Goal: Information Seeking & Learning: Learn about a topic

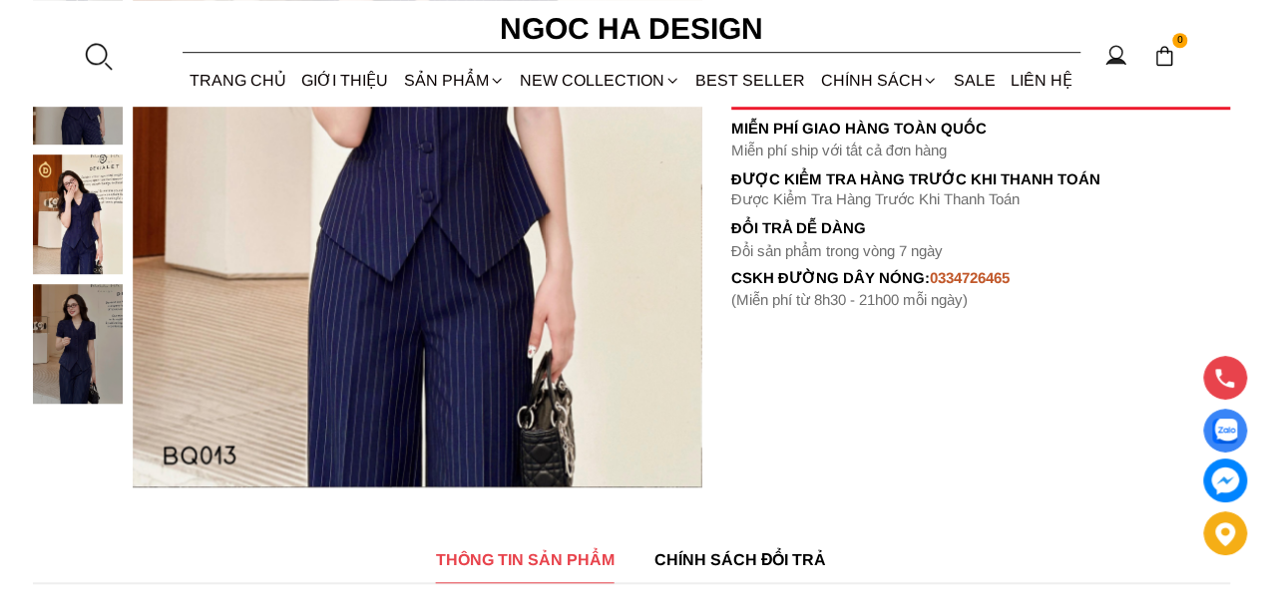
scroll to position [1296, 0]
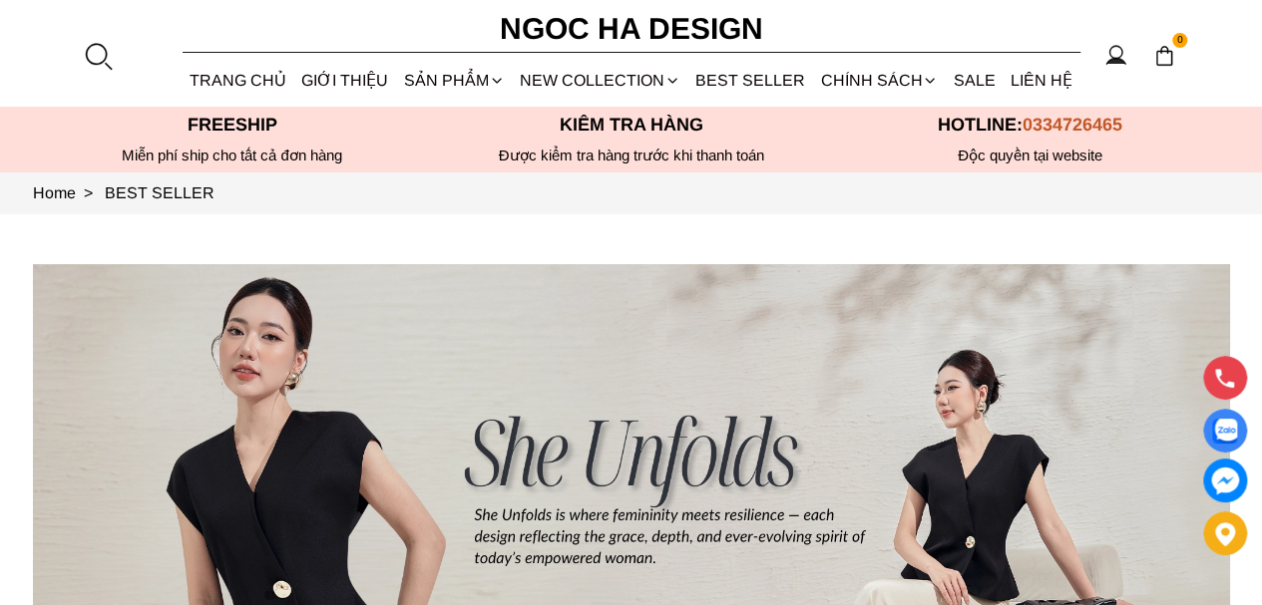
click at [763, 79] on link "BEST SELLER" at bounding box center [750, 80] width 125 height 53
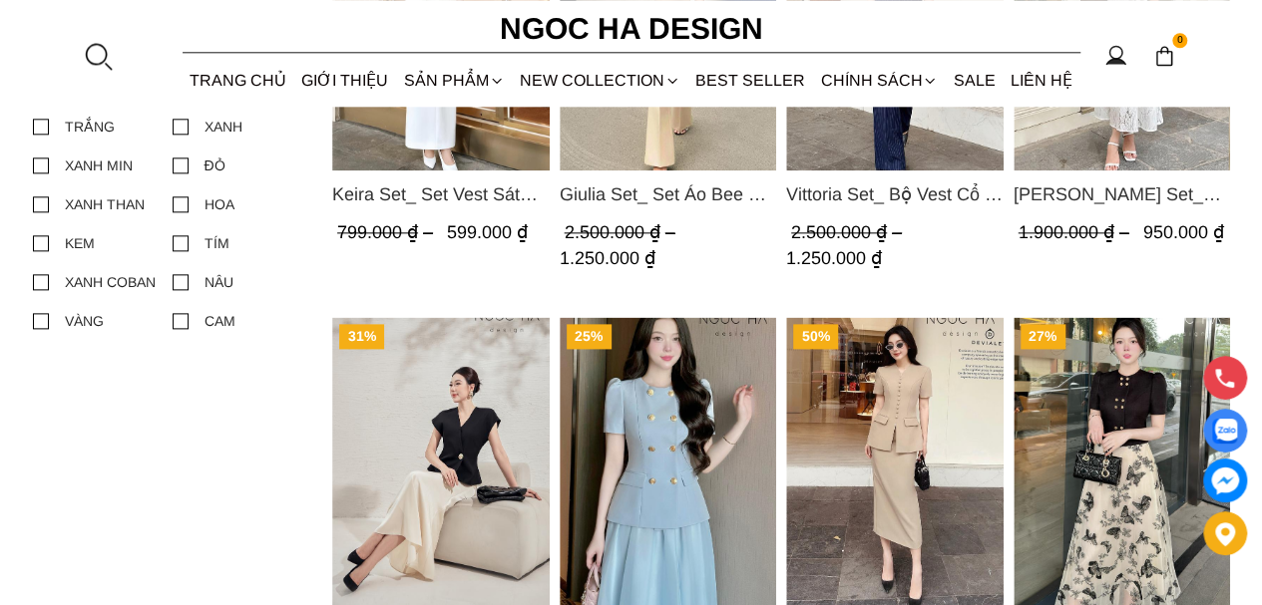
scroll to position [1296, 0]
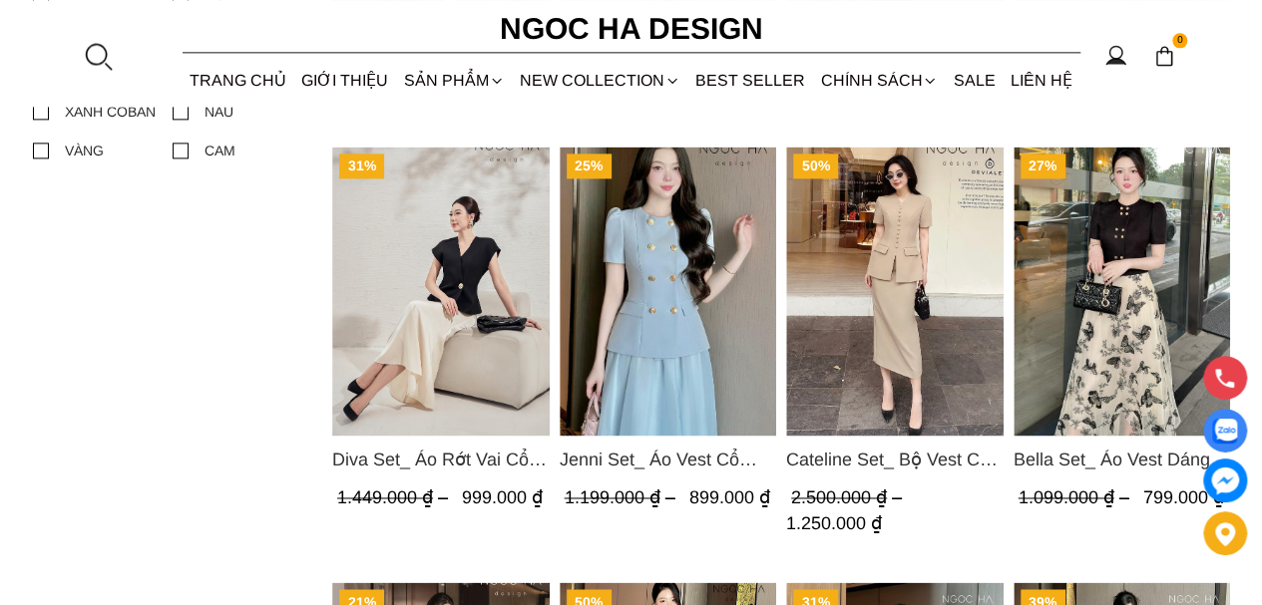
click at [902, 315] on img "Product image - Cateline Set_ Bộ Vest Cổ V Đính Cúc Nhí Chân Váy Bút Chì BJ127" at bounding box center [894, 291] width 217 height 289
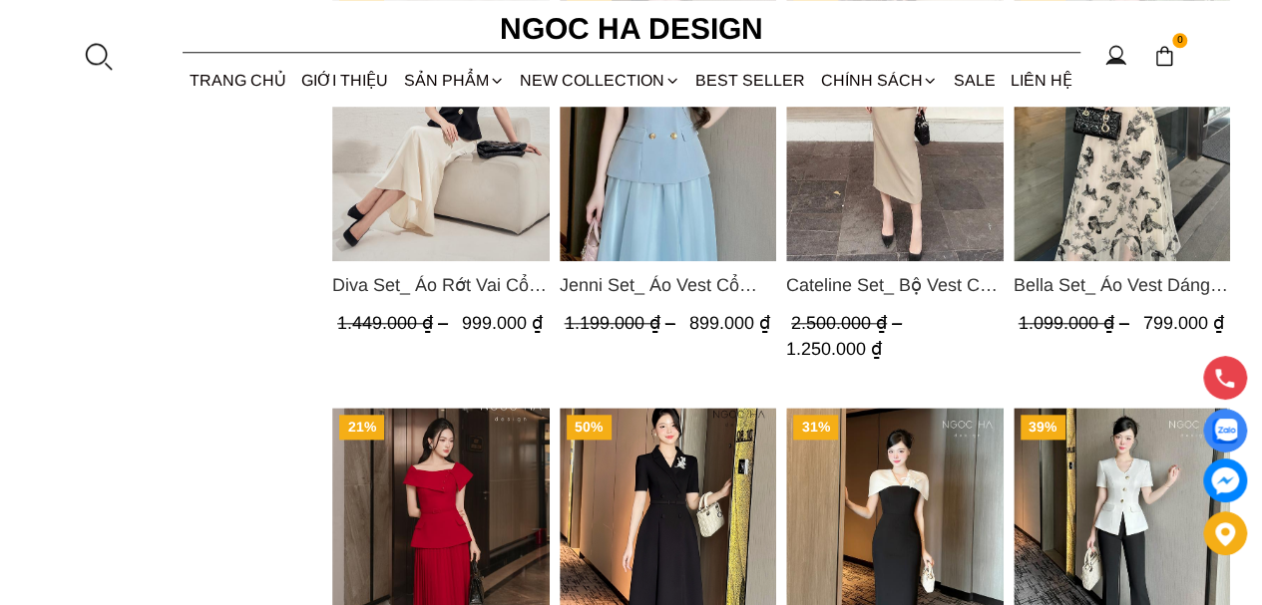
scroll to position [798, 0]
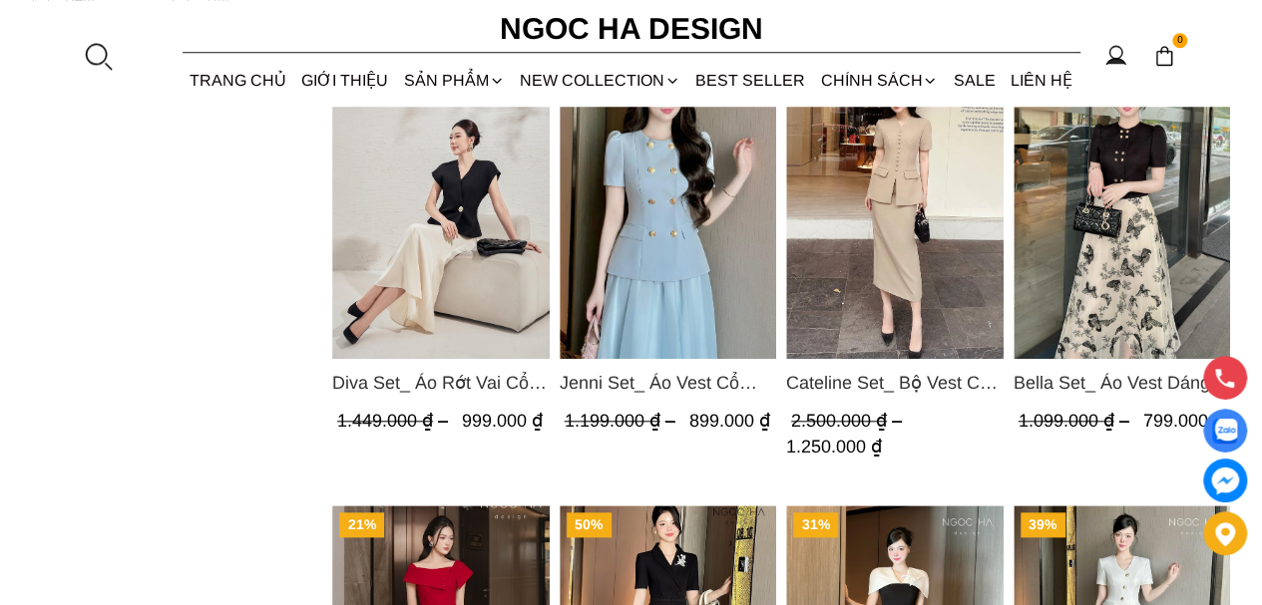
click at [448, 259] on img "Product image - Diva Set_ Áo Rớt Vai Cổ V, Chân Váy Lụa Đuôi Cá A1078+CV134" at bounding box center [440, 214] width 217 height 289
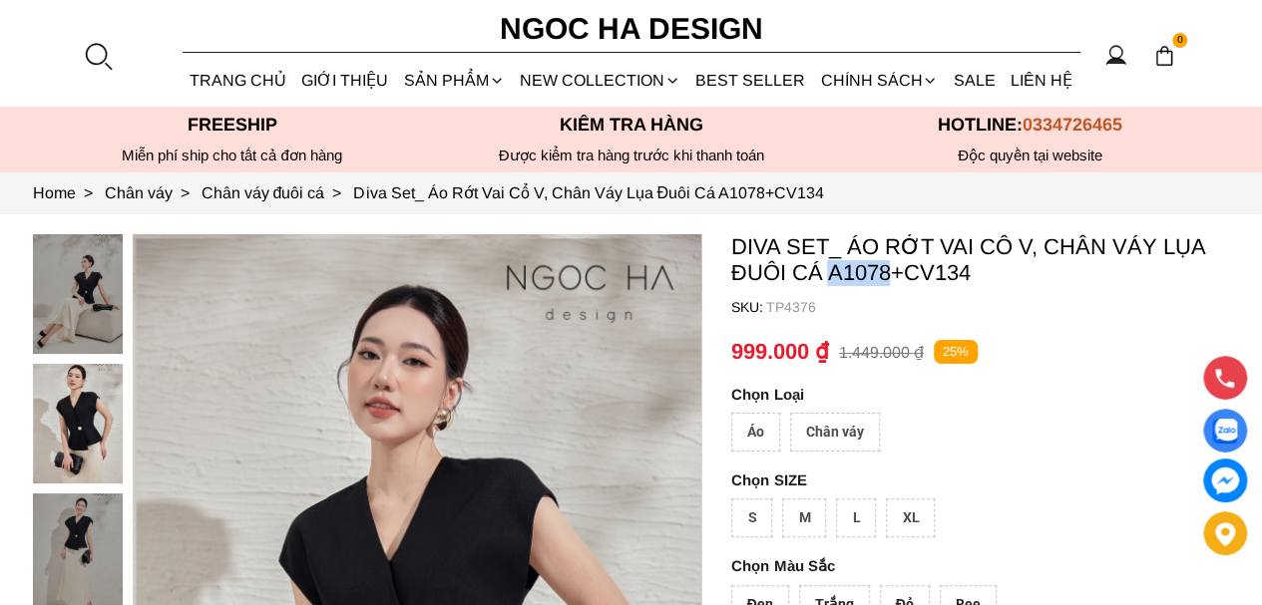
drag, startPoint x: 830, startPoint y: 272, endPoint x: 888, endPoint y: 276, distance: 58.0
click at [888, 276] on p "Diva Set_ Áo Rớt Vai Cổ V, Chân Váy Lụa Đuôi Cá A1078+CV134" at bounding box center [980, 260] width 499 height 52
copy p "A1078"
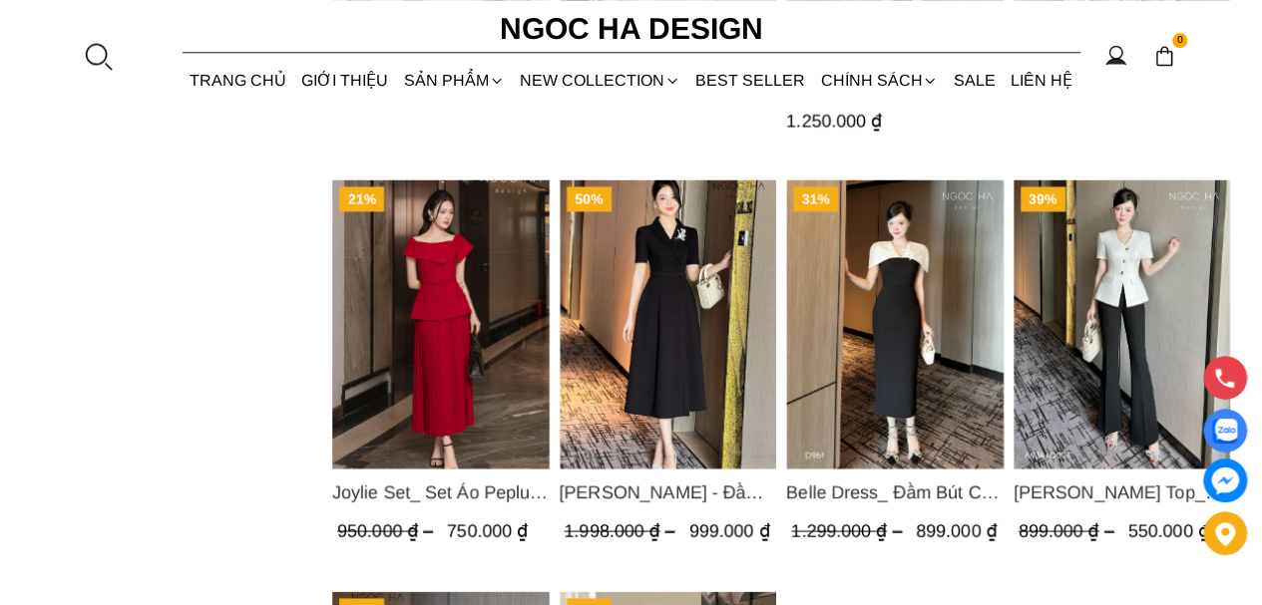
scroll to position [1197, 0]
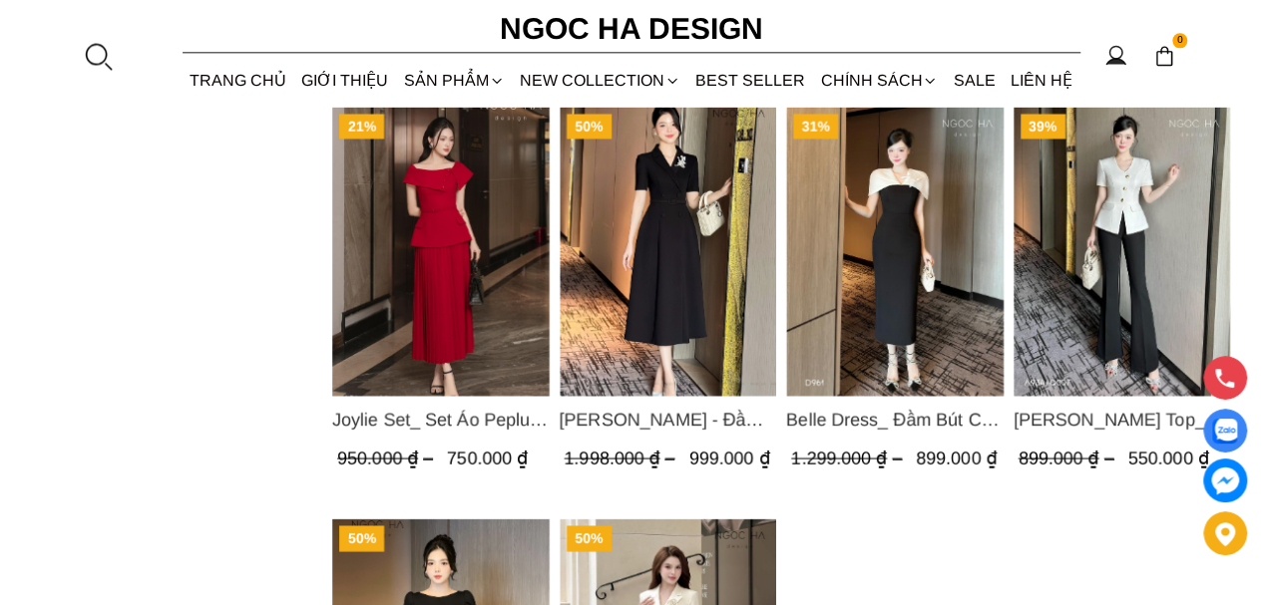
click at [692, 273] on img "Product image - Irene Dress - Đầm Vest Dáng Xòe Kèm Đai D713" at bounding box center [666, 251] width 217 height 289
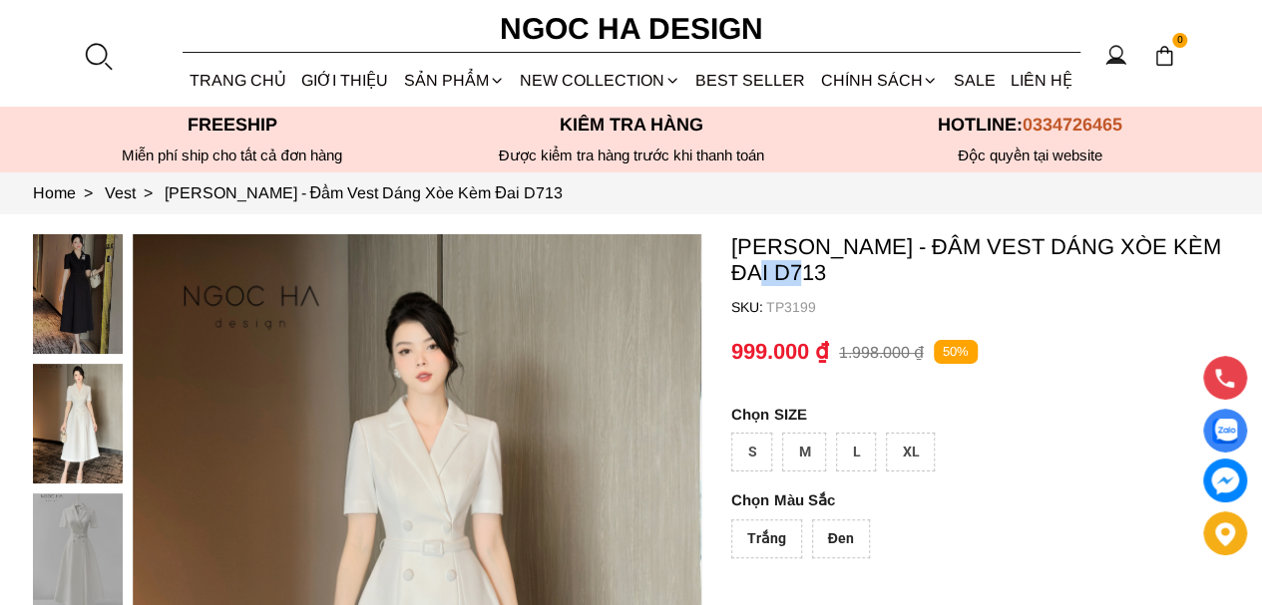
click at [735, 270] on p "[PERSON_NAME] - Đầm Vest Dáng Xòe Kèm Đai D713" at bounding box center [980, 260] width 499 height 52
copy p "D713"
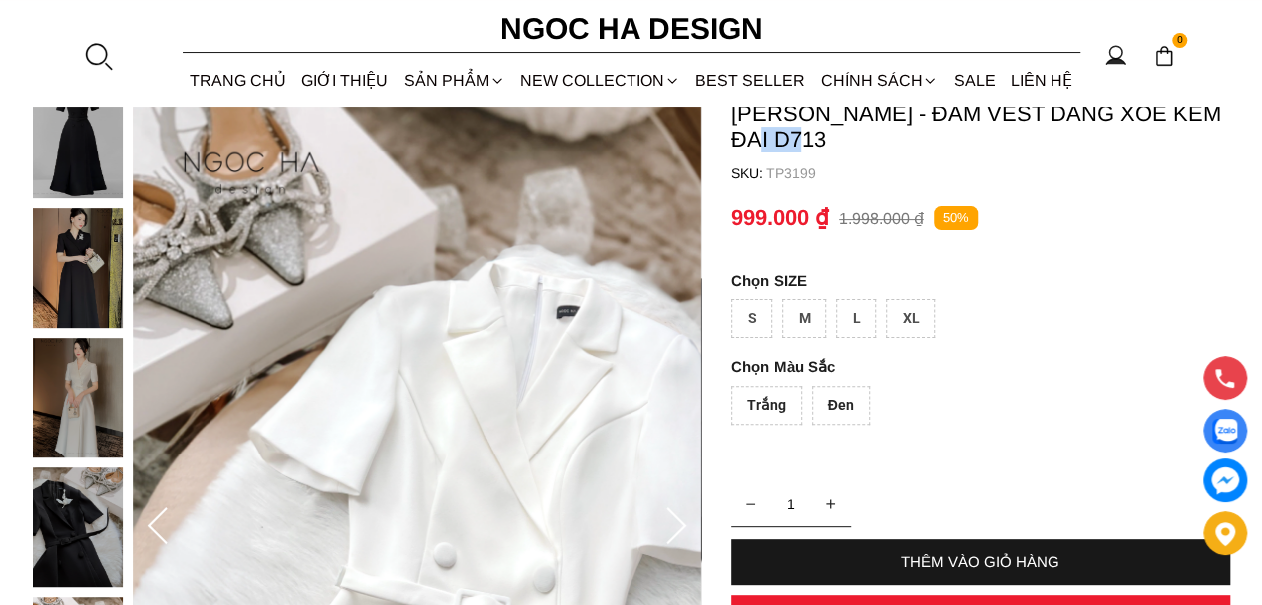
scroll to position [199, 0]
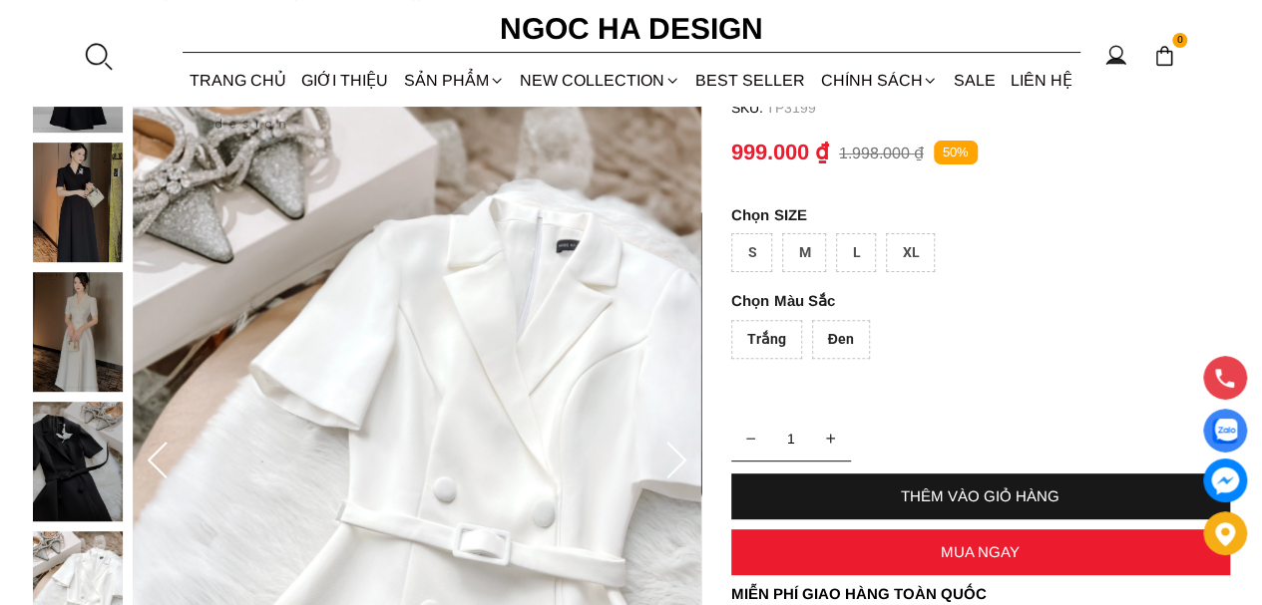
click at [682, 434] on div at bounding box center [676, 462] width 40 height 80
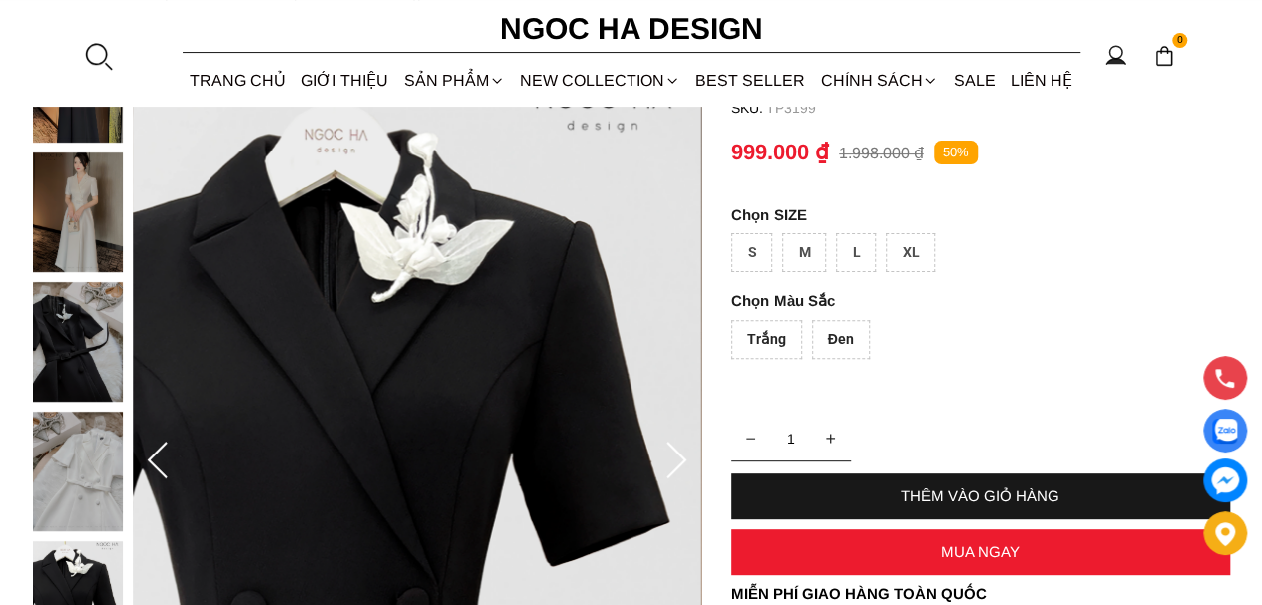
click at [669, 464] on icon at bounding box center [676, 462] width 40 height 40
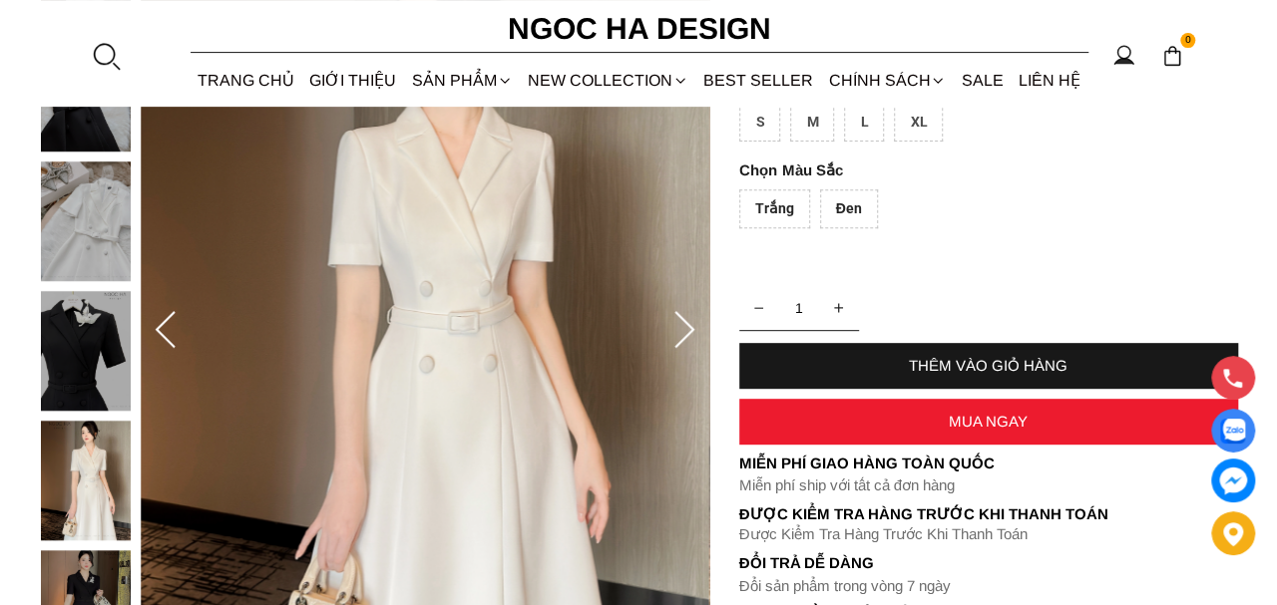
scroll to position [299, 0]
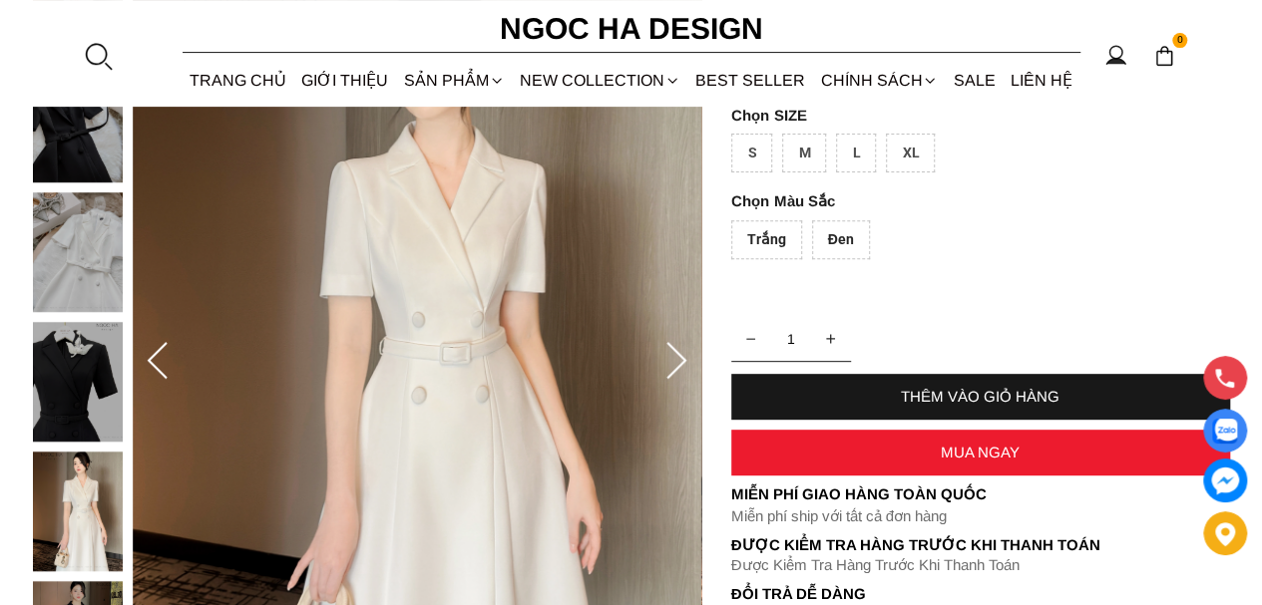
click at [492, 413] on img at bounding box center [417, 361] width 568 height 853
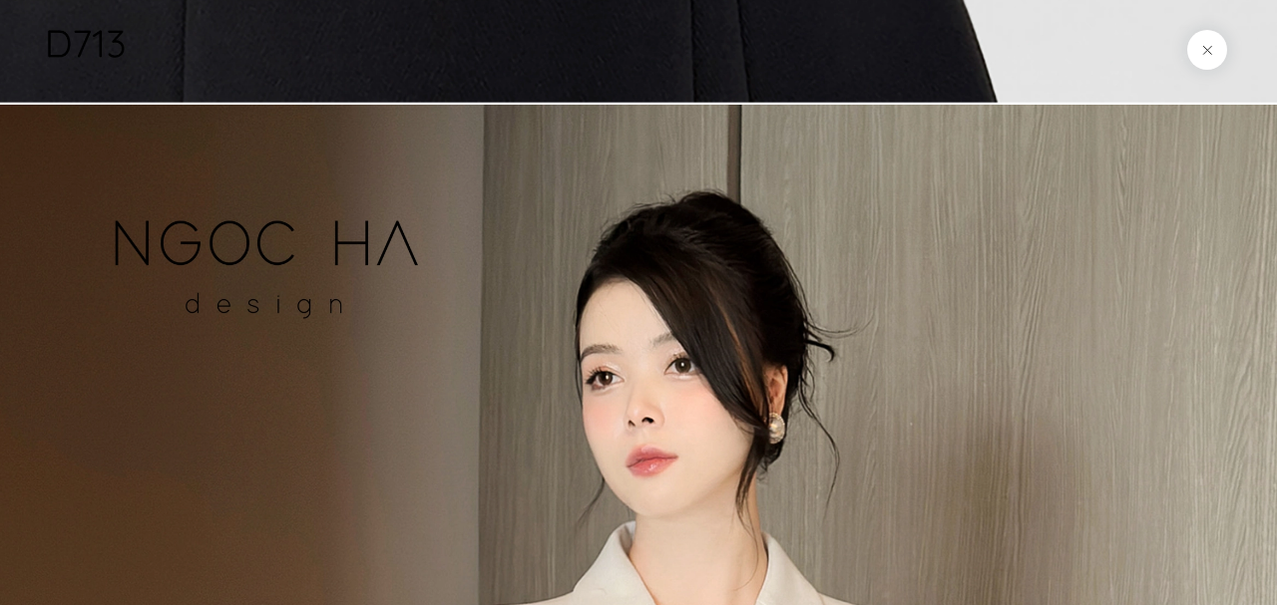
scroll to position [17226, 0]
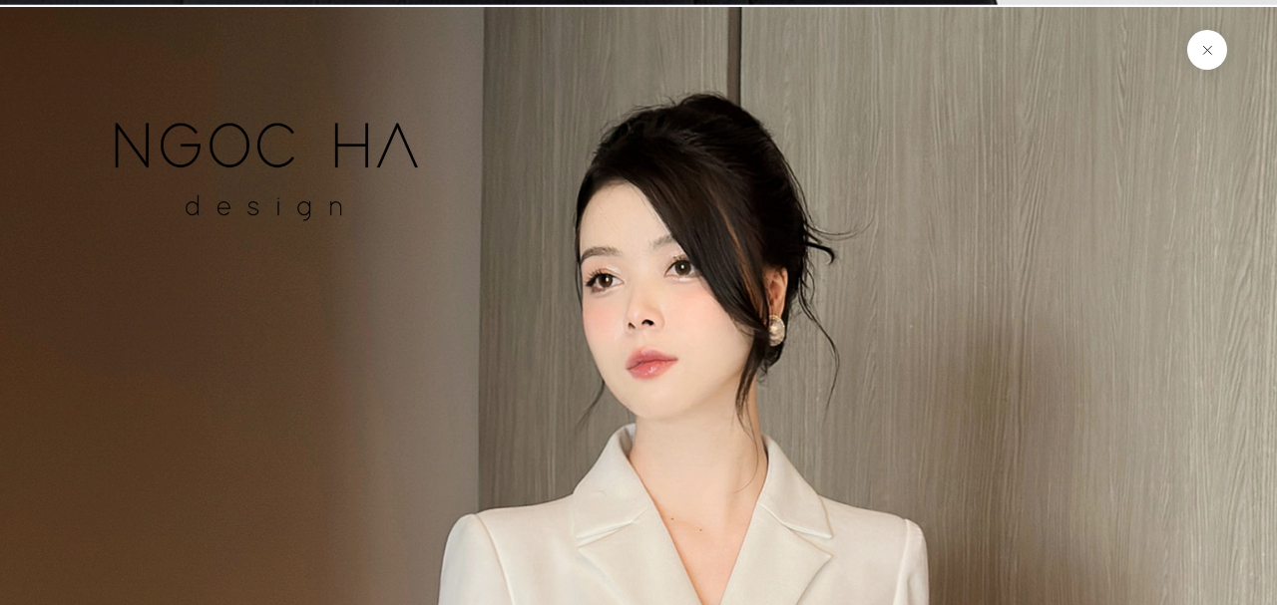
drag, startPoint x: 573, startPoint y: 238, endPoint x: 572, endPoint y: 114, distance: 124.7
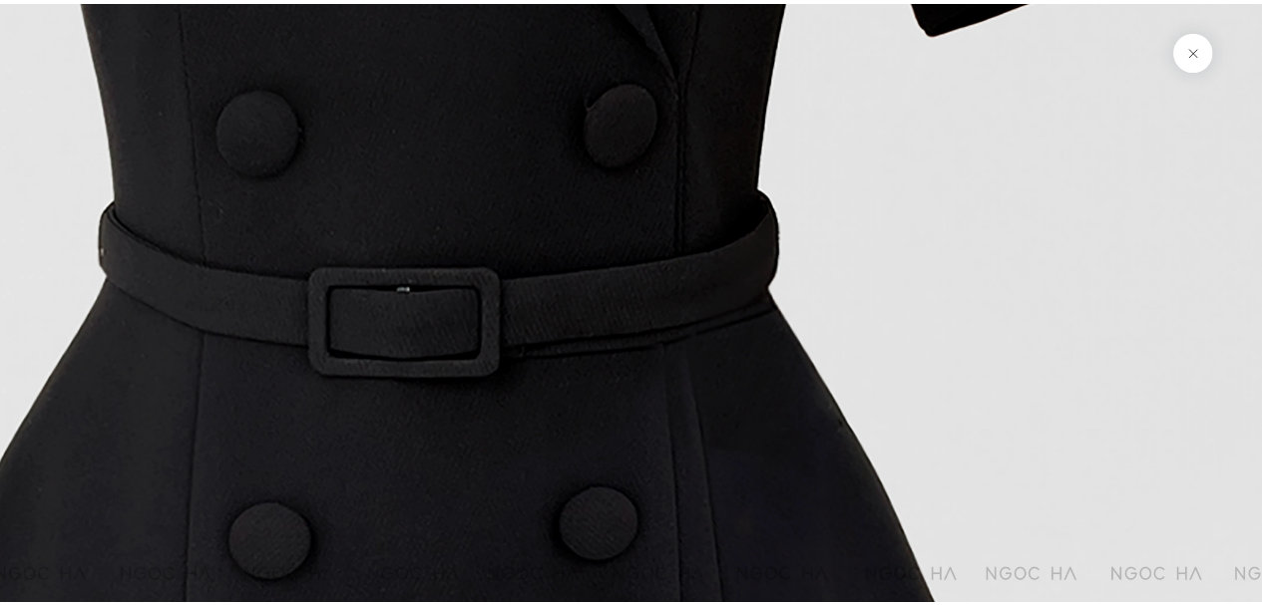
scroll to position [16229, 0]
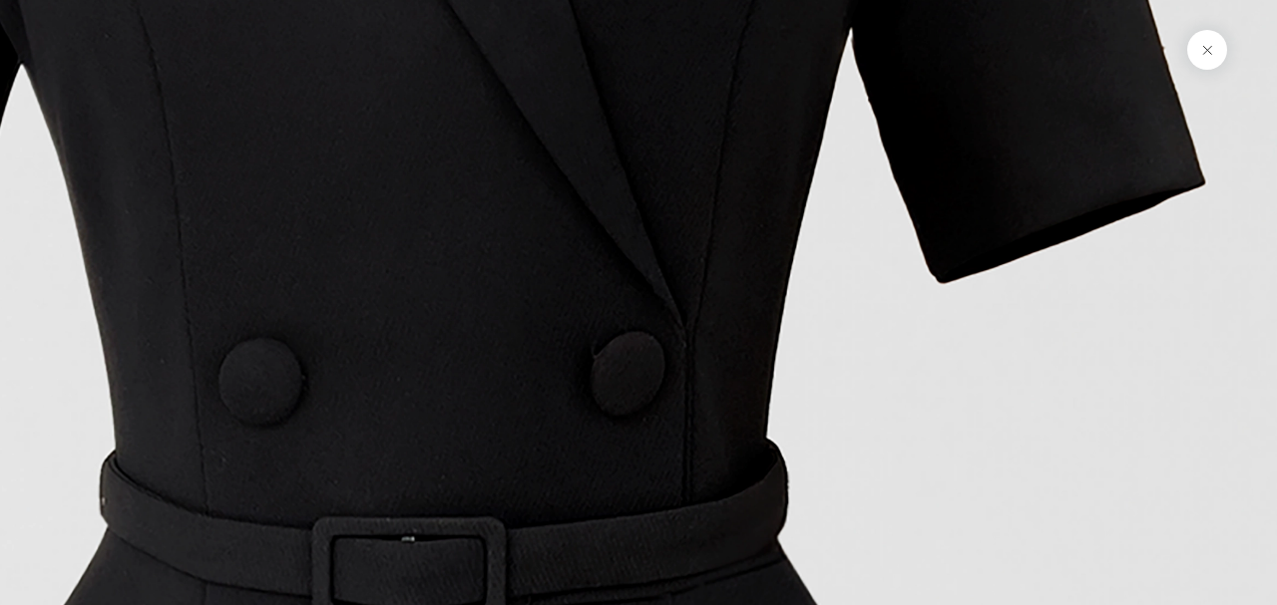
click at [1208, 50] on button at bounding box center [1207, 50] width 40 height 40
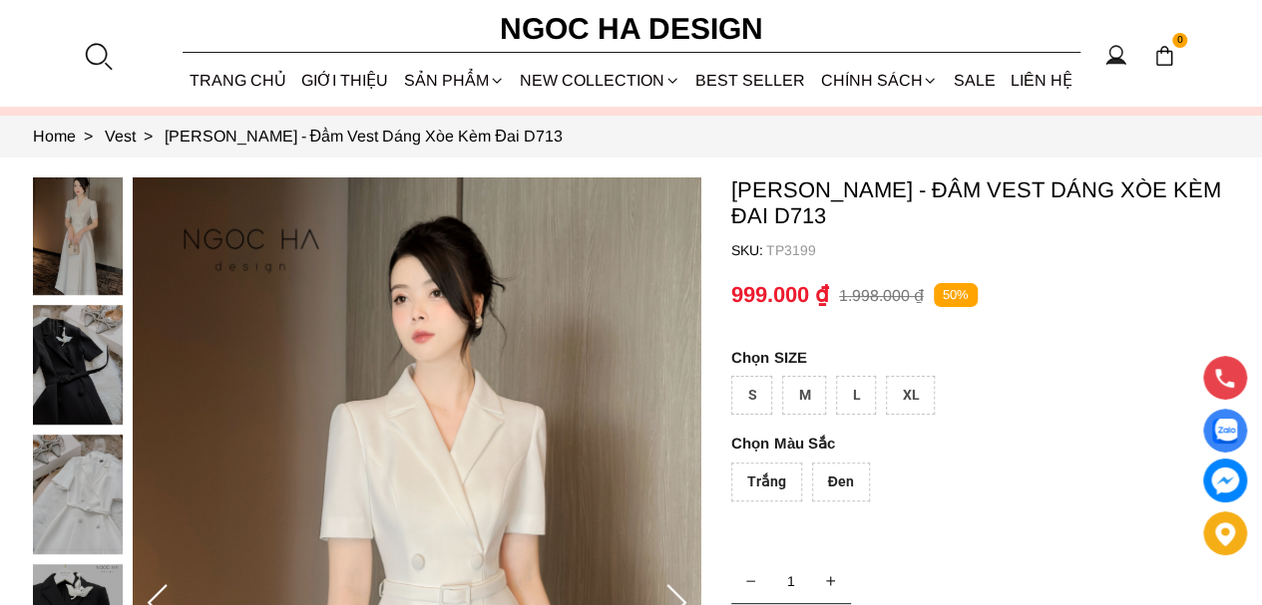
scroll to position [0, 0]
